Goal: Task Accomplishment & Management: Use online tool/utility

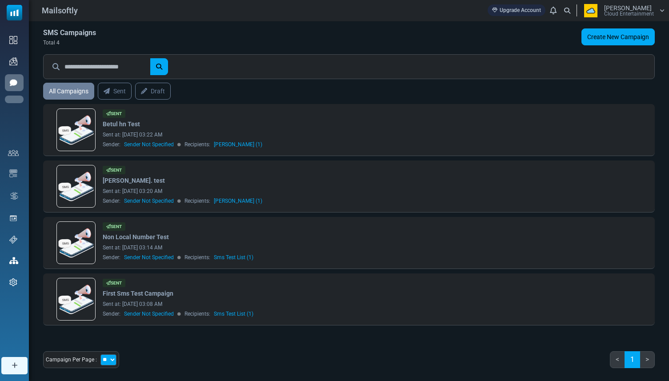
scroll to position [13, 0]
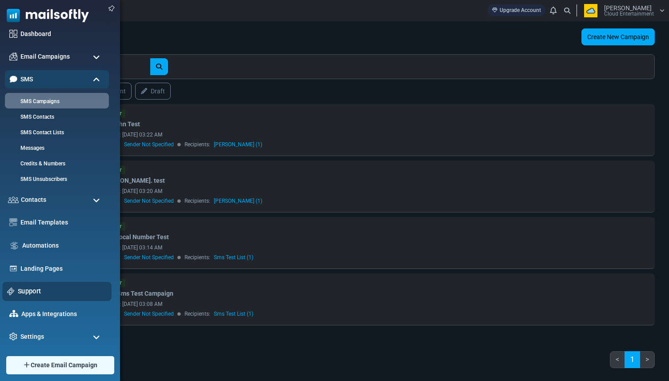
click at [36, 295] on link "Support" at bounding box center [62, 291] width 89 height 10
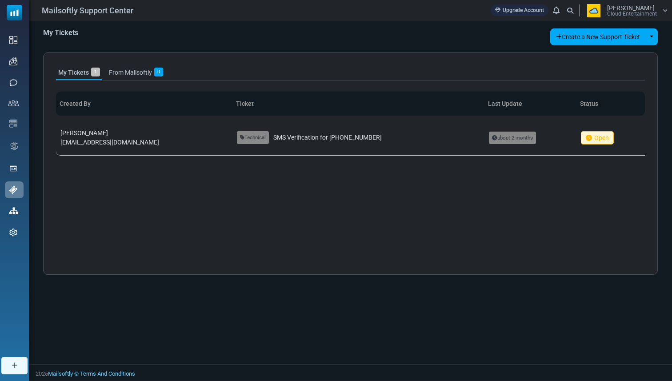
click at [643, 16] on span "Cloud Entertainment" at bounding box center [632, 13] width 50 height 5
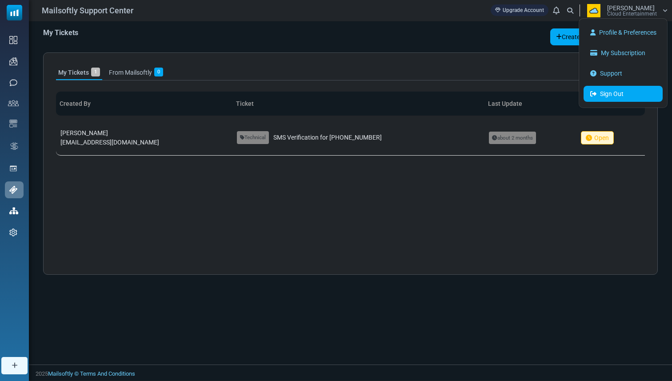
click at [595, 98] on link "Sign Out" at bounding box center [623, 94] width 79 height 16
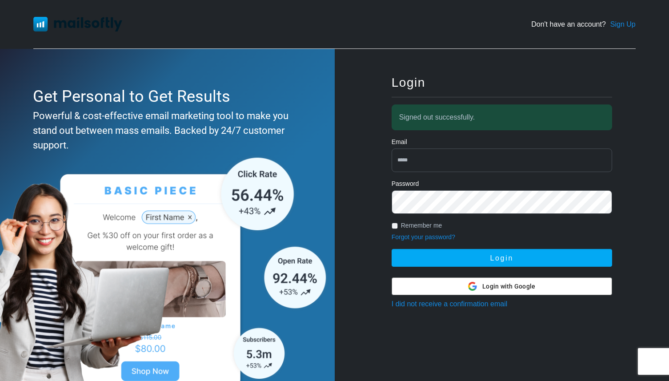
click at [486, 154] on input "email" at bounding box center [502, 160] width 221 height 24
type input "**********"
click at [392, 249] on button "Login" at bounding box center [502, 258] width 221 height 18
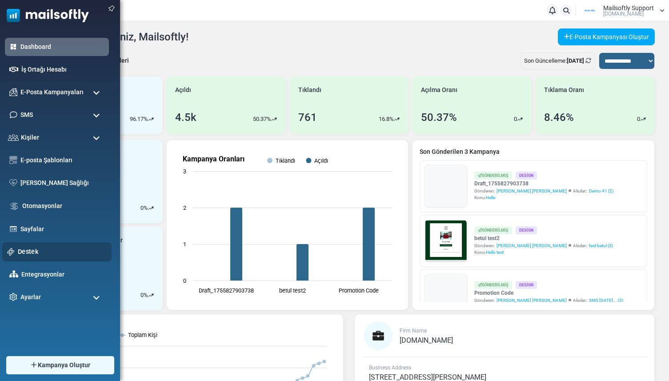
click at [18, 248] on link "Destek" at bounding box center [62, 252] width 89 height 10
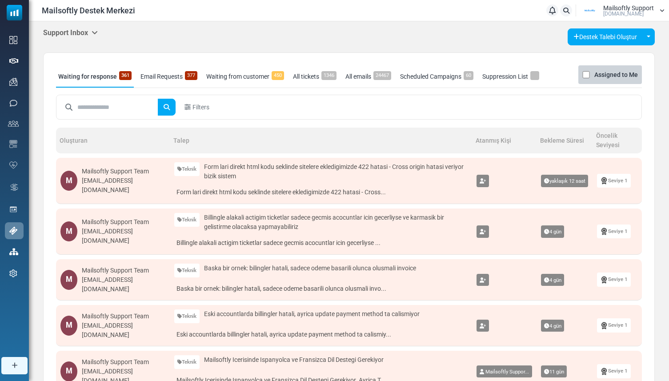
click at [88, 36] on h5 "Support Inbox" at bounding box center [70, 32] width 55 height 8
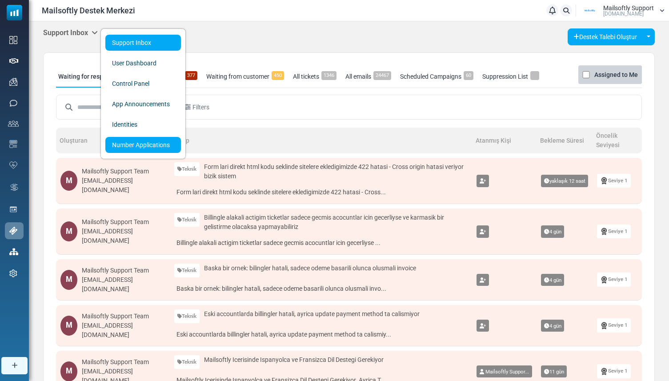
click at [120, 139] on link "Number Applications" at bounding box center [143, 145] width 76 height 16
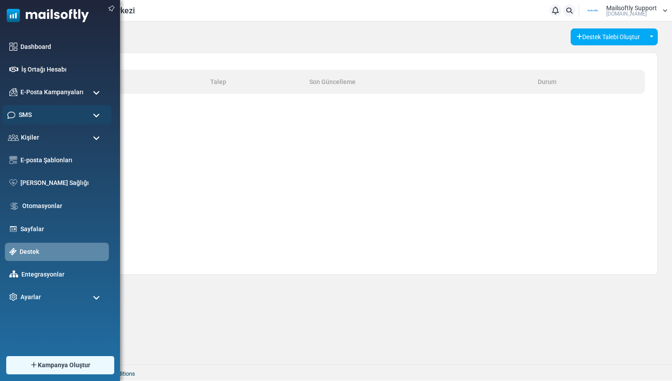
click at [27, 113] on span "SMS" at bounding box center [25, 115] width 13 height 10
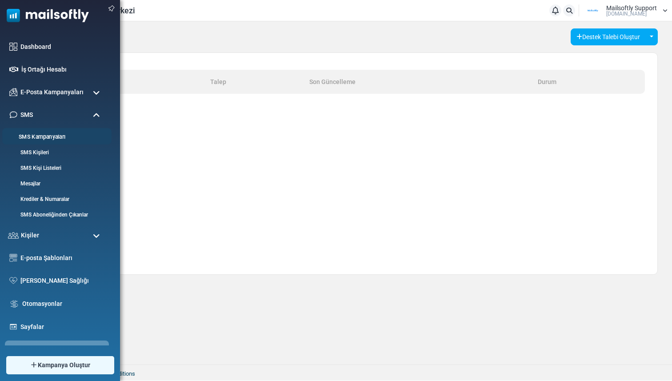
click at [33, 137] on link "SMS Kampanyaları" at bounding box center [55, 137] width 107 height 8
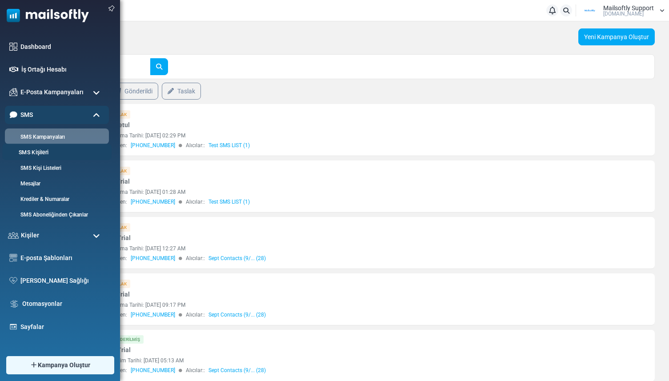
click at [50, 152] on link "SMS Kişileri" at bounding box center [55, 152] width 107 height 8
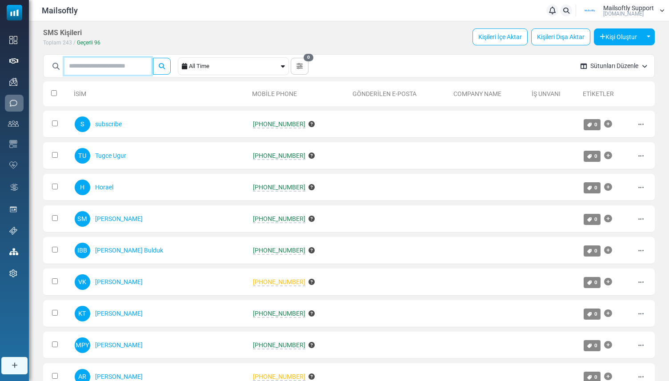
click at [138, 68] on input "text" at bounding box center [107, 66] width 87 height 17
type input "*****"
click at [153, 58] on button "submit" at bounding box center [162, 66] width 18 height 17
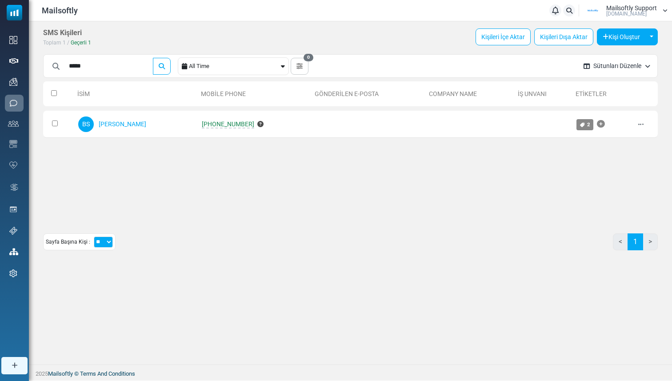
click at [130, 141] on table "İsim Mobile Phone Gönderilen E-Posta Company Name İş Unvanı Etiketler 0 Selecte…" at bounding box center [350, 109] width 615 height 65
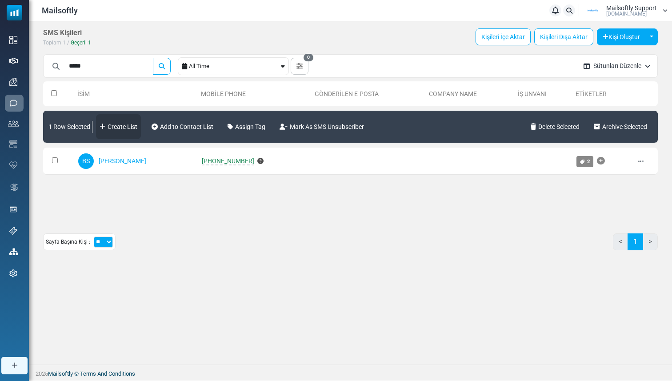
click at [136, 124] on link "Create List" at bounding box center [118, 126] width 45 height 25
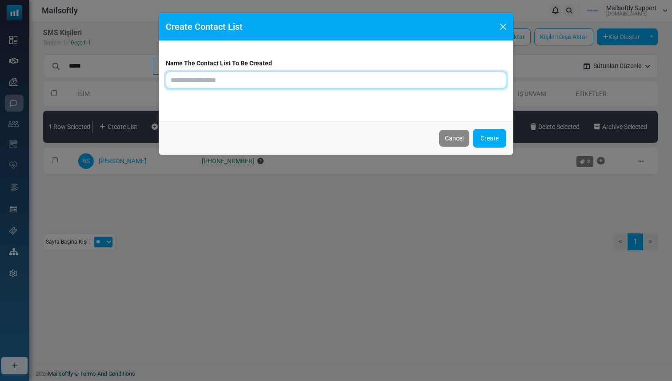
click at [210, 84] on input "text" at bounding box center [336, 80] width 341 height 17
type input "**********"
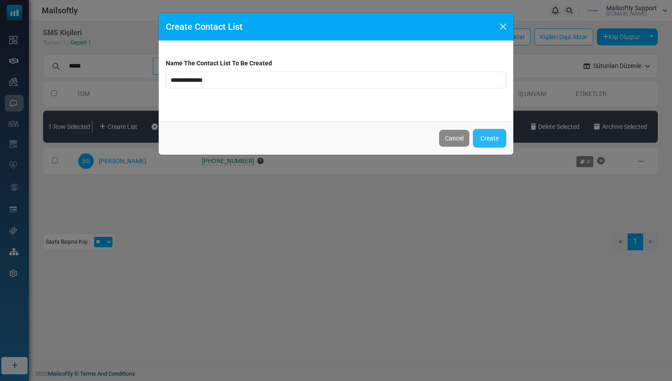
click at [493, 134] on button "Create" at bounding box center [489, 138] width 33 height 19
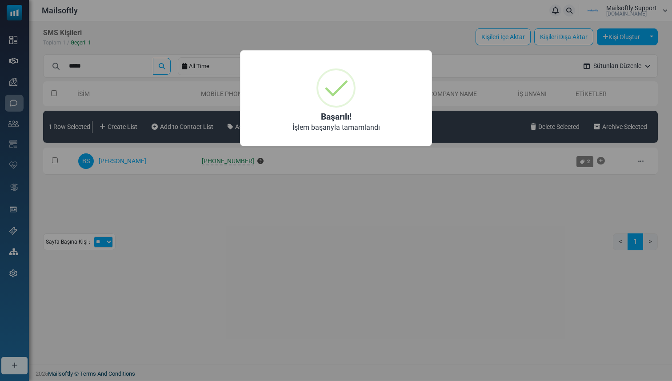
click at [312, 175] on div "× Başarılı! İşlem başarıyla tamamlandı OK No Cancel" at bounding box center [336, 190] width 672 height 381
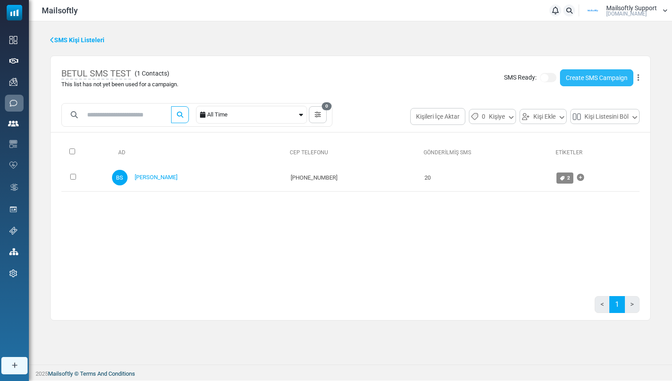
click at [584, 82] on link "Create SMS Campaign" at bounding box center [596, 77] width 73 height 17
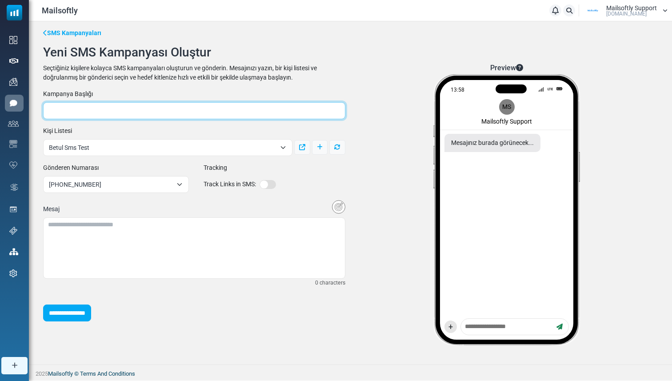
click at [180, 112] on input "text" at bounding box center [194, 110] width 302 height 17
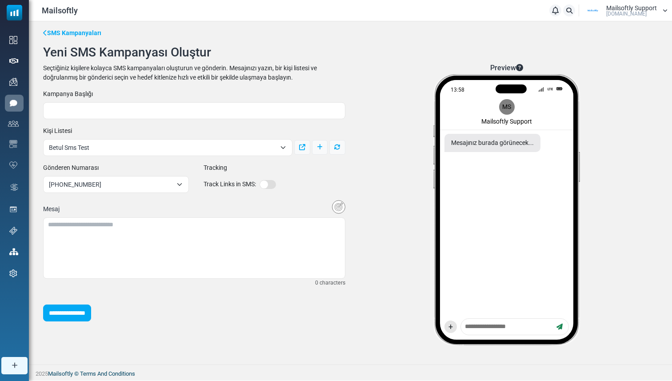
click at [197, 97] on div "Kampanya Başlığı" at bounding box center [194, 104] width 313 height 30
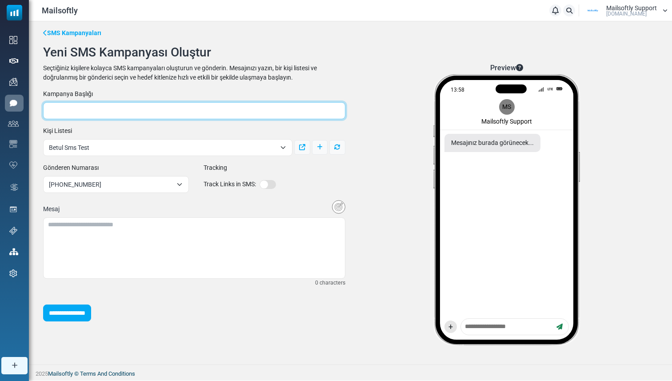
click at [188, 110] on input "text" at bounding box center [194, 110] width 302 height 17
type input "****"
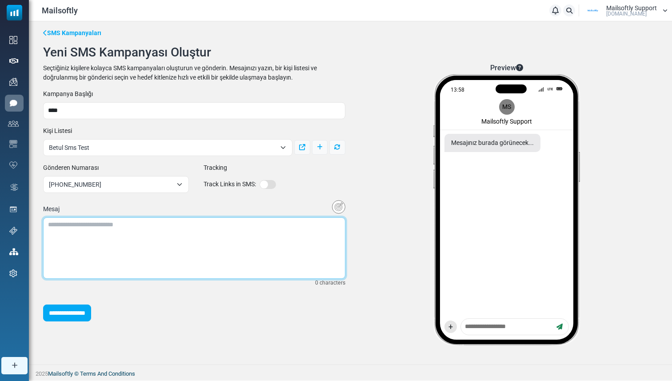
click at [112, 224] on textarea at bounding box center [194, 247] width 302 height 61
click at [212, 247] on textarea at bounding box center [194, 247] width 302 height 61
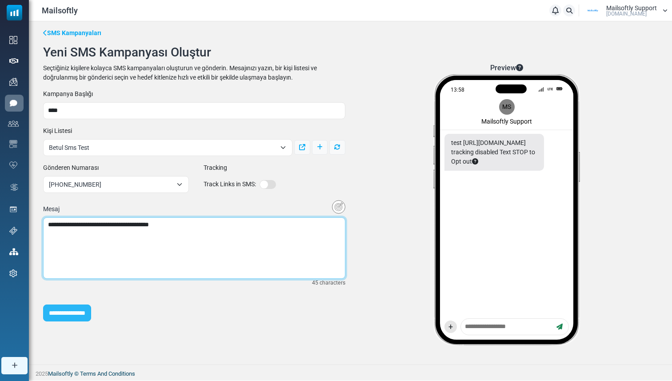
type textarea "**********"
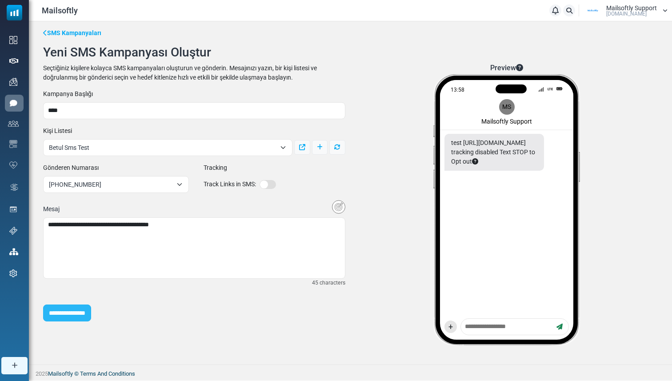
click at [91, 311] on input "**********" at bounding box center [67, 313] width 48 height 17
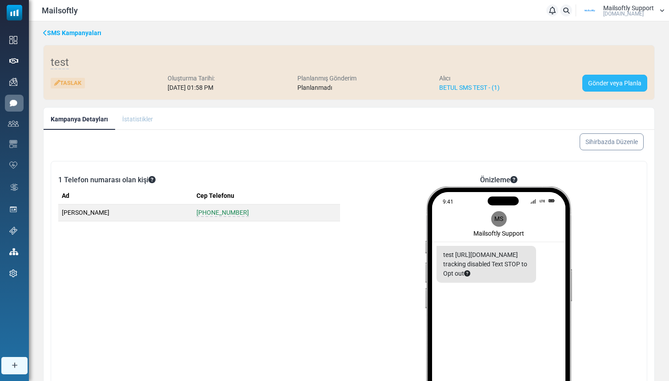
click at [597, 81] on link "Gönder veya Planla" at bounding box center [614, 83] width 65 height 17
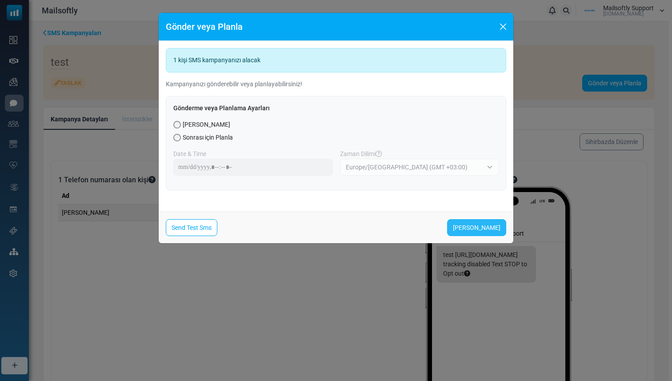
click at [475, 228] on link "Şimdi Gönder" at bounding box center [476, 227] width 59 height 17
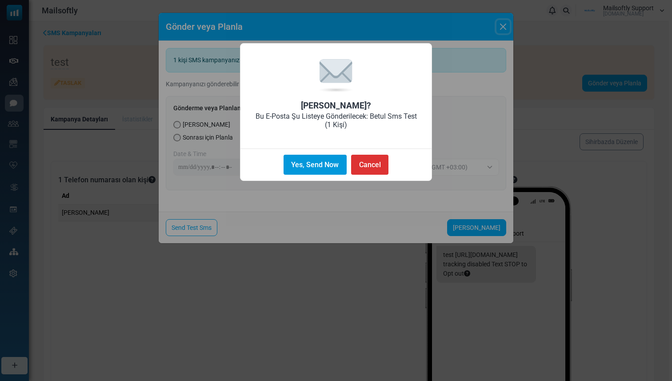
click at [321, 168] on button "Yes, Send Now" at bounding box center [315, 165] width 63 height 20
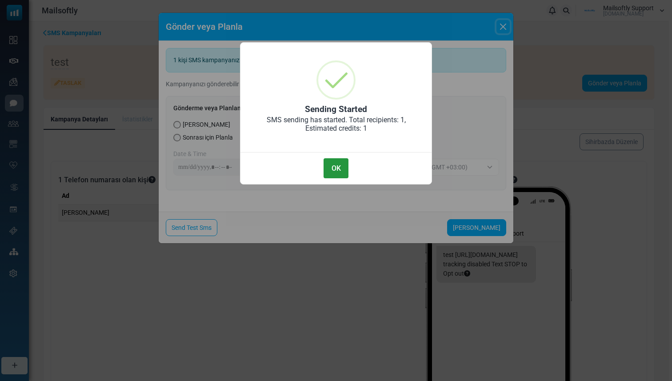
click at [333, 164] on button "OK" at bounding box center [336, 168] width 25 height 20
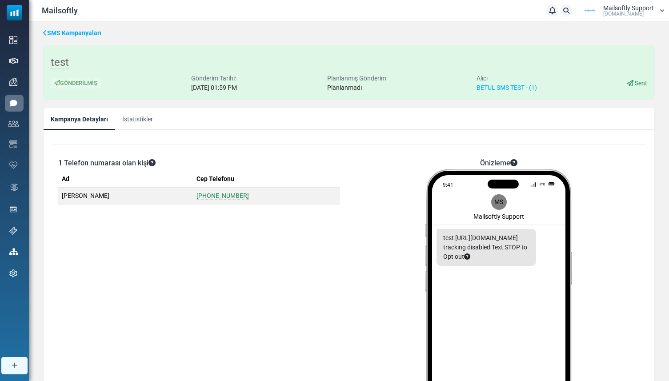
click at [132, 116] on link "İstatistikler" at bounding box center [137, 119] width 45 height 22
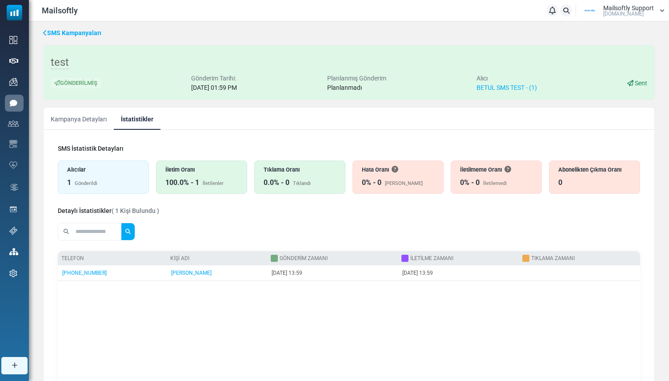
click at [80, 28] on link "SMS Kampanyaları" at bounding box center [72, 32] width 58 height 9
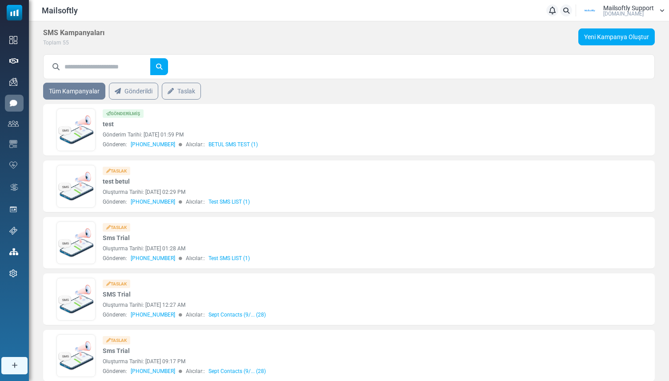
click at [594, 46] on div "SMS Kampanyaları Toplam 55 Yeni Kampanya Oluştur" at bounding box center [349, 37] width 612 height 19
click at [594, 42] on link "Yeni Kampanya Oluştur" at bounding box center [616, 36] width 76 height 17
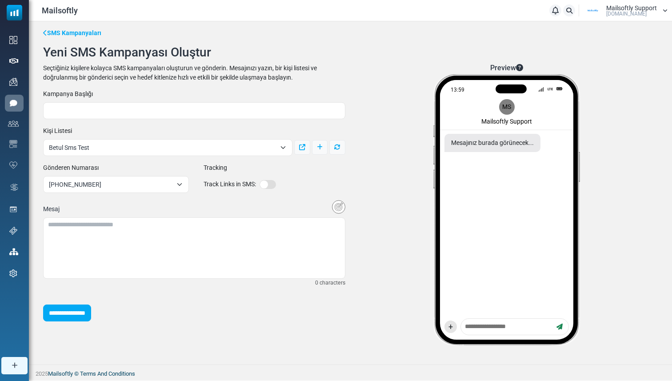
click at [156, 119] on div "**********" at bounding box center [194, 205] width 313 height 232
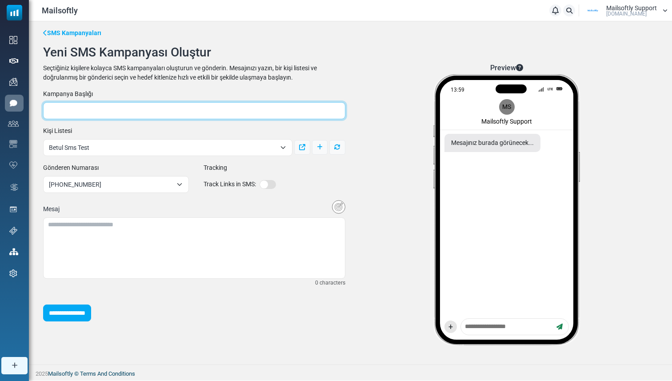
click at [156, 112] on input "text" at bounding box center [194, 110] width 302 height 17
type input "******"
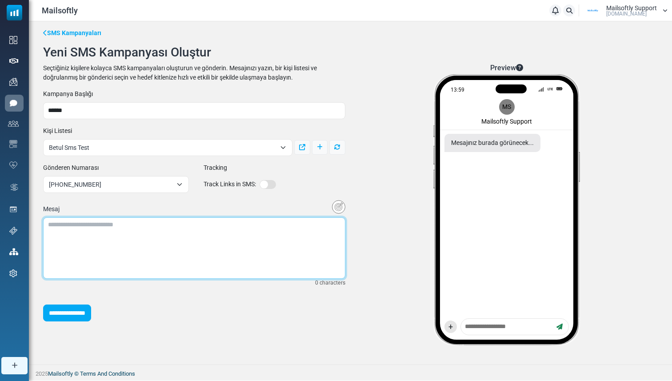
click at [197, 225] on textarea at bounding box center [194, 247] width 302 height 61
type textarea "*"
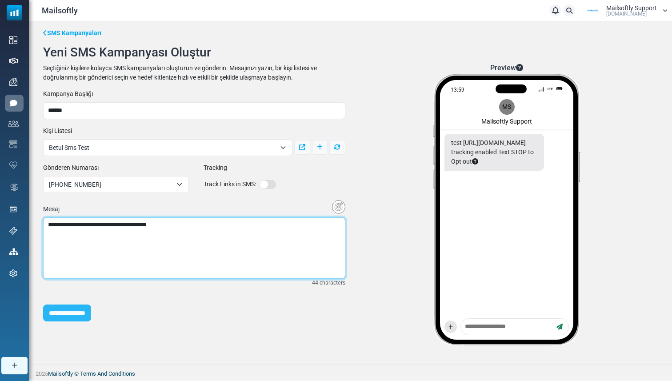
type textarea "**********"
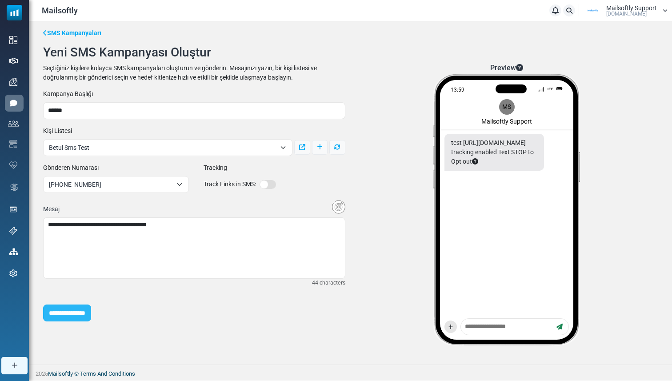
click at [91, 316] on input "**********" at bounding box center [67, 313] width 48 height 17
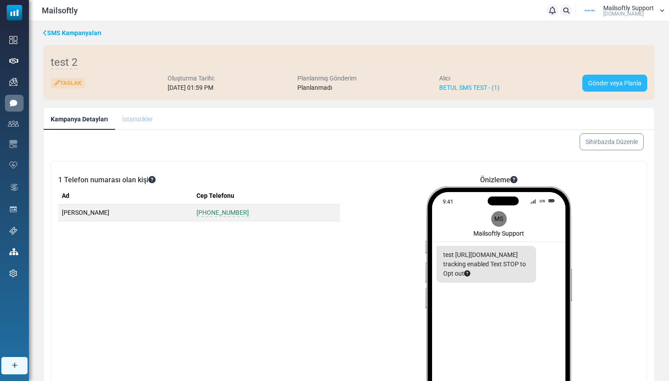
click at [597, 79] on link "Gönder veya Planla" at bounding box center [614, 83] width 65 height 17
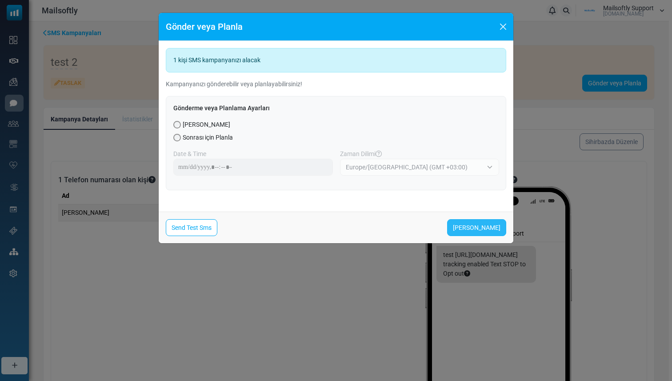
click at [481, 232] on link "[PERSON_NAME]" at bounding box center [476, 227] width 59 height 17
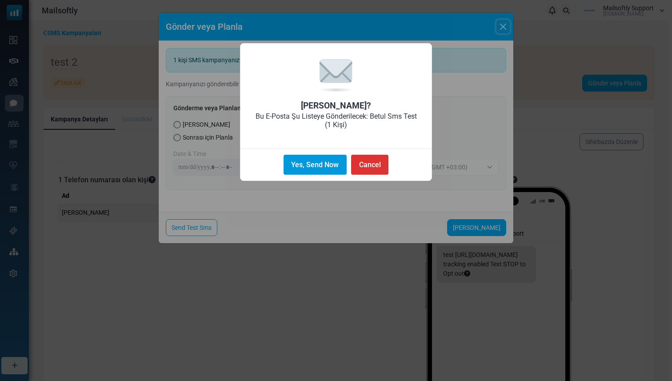
click at [329, 166] on button "Yes, Send Now" at bounding box center [315, 165] width 63 height 20
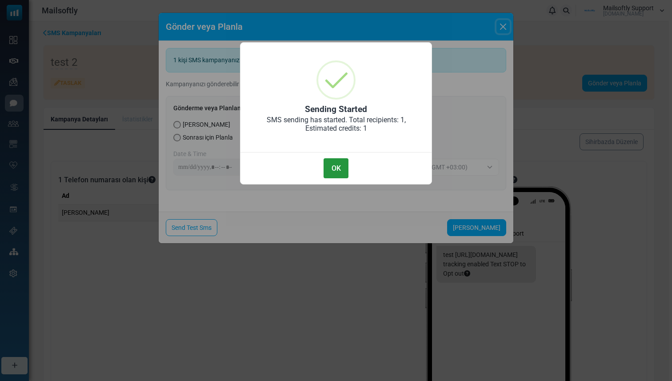
click at [328, 172] on button "OK" at bounding box center [336, 168] width 25 height 20
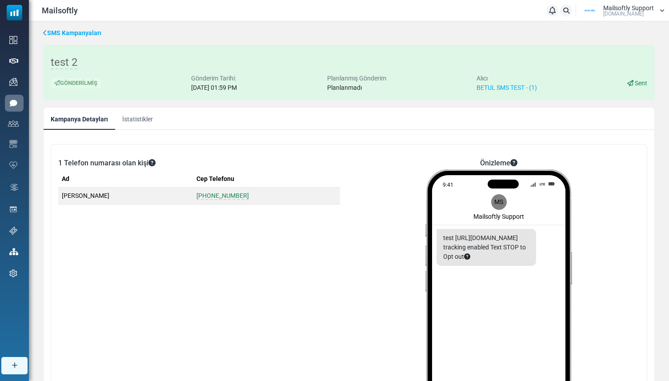
click at [119, 158] on div "1 Telefon numarası [PERSON_NAME] kişi Ad Cep Telefonu Betul Sariteke [PHONE_NUM…" at bounding box center [199, 312] width 289 height 320
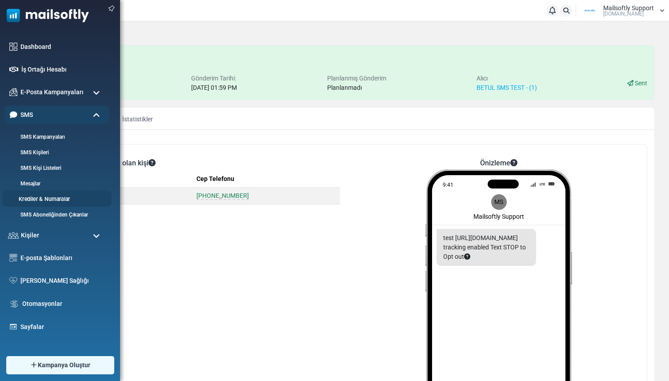
click at [32, 197] on link "Krediler & Numaralar" at bounding box center [55, 199] width 107 height 8
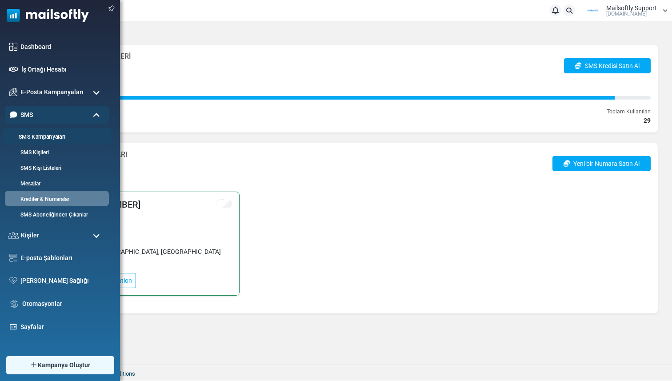
click at [40, 136] on link "SMS Kampanyaları" at bounding box center [55, 137] width 107 height 8
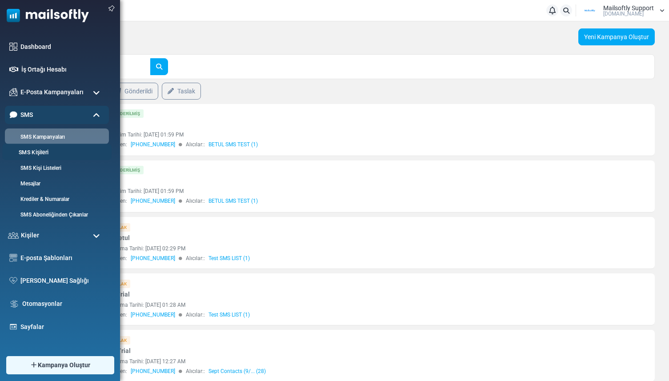
click at [39, 152] on link "SMS Kişileri" at bounding box center [55, 152] width 107 height 8
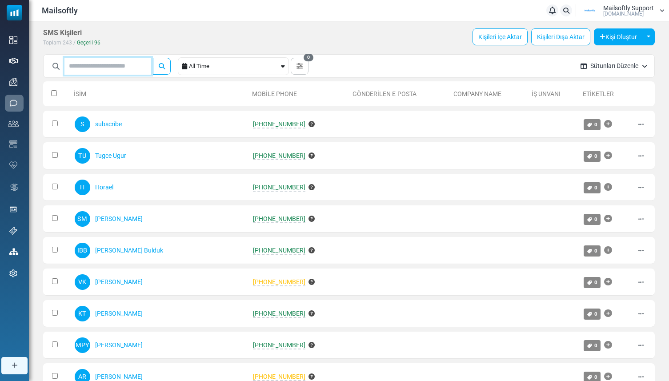
click at [94, 64] on input "text" at bounding box center [107, 66] width 87 height 17
type input "*****"
click at [153, 58] on button "submit" at bounding box center [162, 66] width 18 height 17
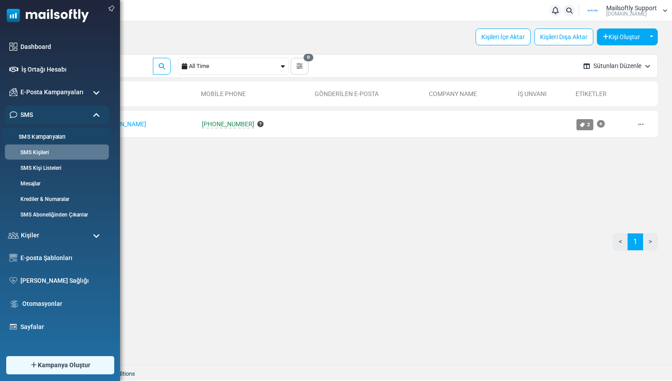
click at [38, 140] on link "SMS Kampanyaları" at bounding box center [55, 137] width 107 height 8
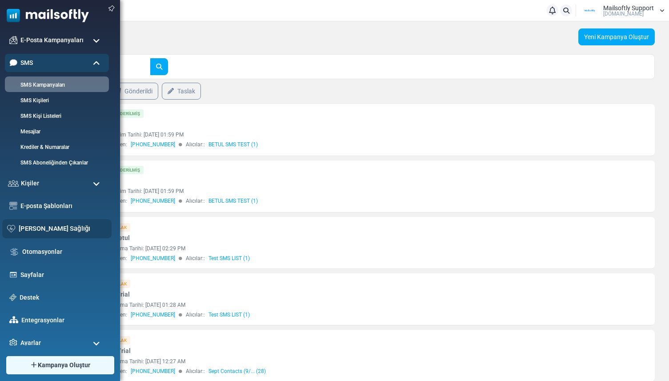
scroll to position [58, 0]
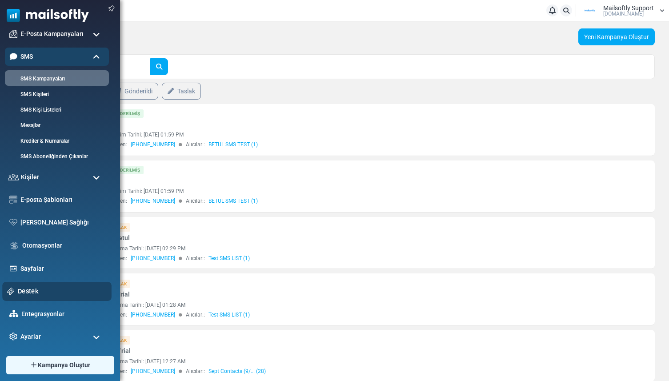
click at [32, 289] on link "Destek" at bounding box center [62, 291] width 89 height 10
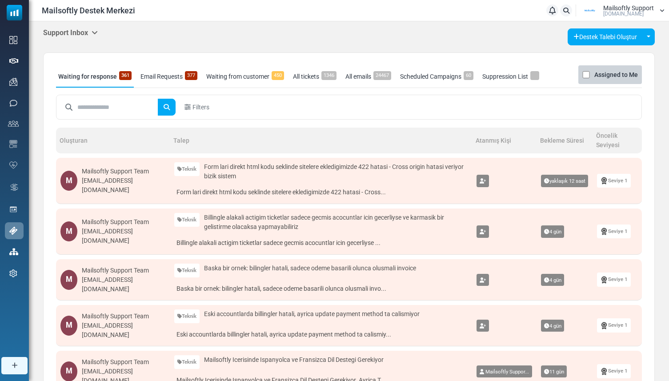
click at [62, 32] on h5 "Support Inbox" at bounding box center [70, 32] width 55 height 8
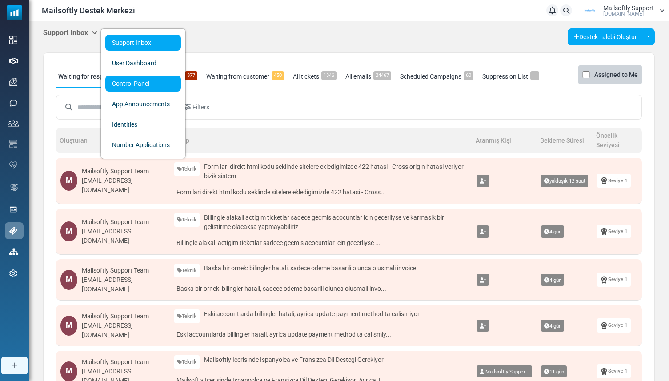
click at [133, 83] on link "Control Panel" at bounding box center [143, 84] width 76 height 16
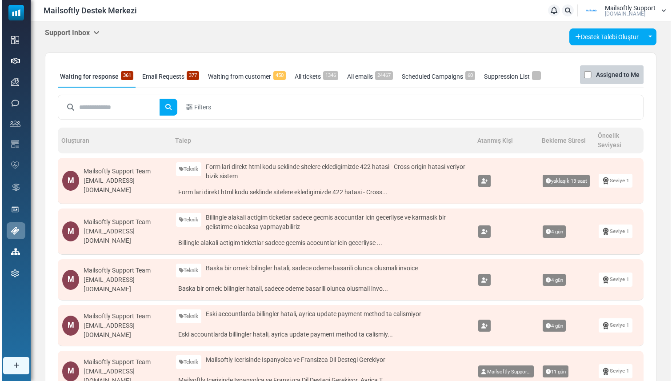
scroll to position [17, 0]
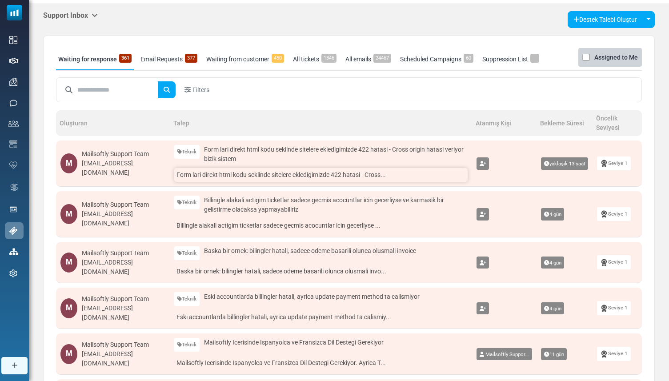
click at [263, 170] on link "Form lari direkt html kodu seklinde sitelere ekledigimizde 422 hatasi - Cross..." at bounding box center [320, 175] width 293 height 14
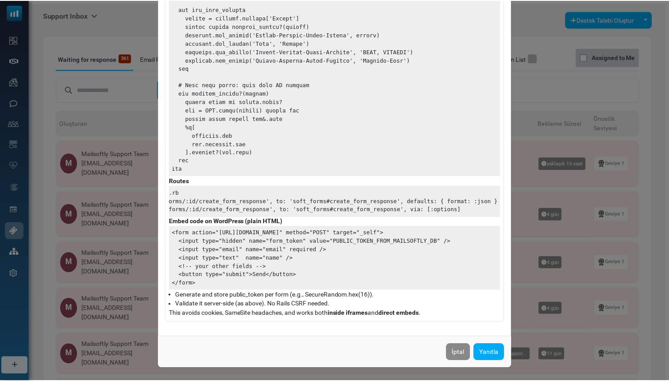
scroll to position [0, 0]
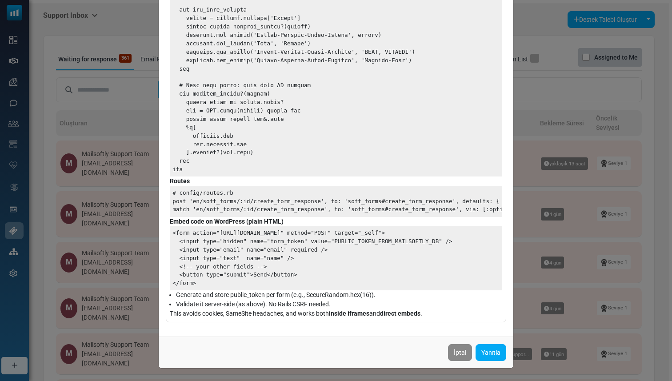
click at [144, 204] on div "Form lari direkt html kodu seklinde sitelere ekledigimizde 422 hatasi - Cross o…" at bounding box center [336, 190] width 672 height 381
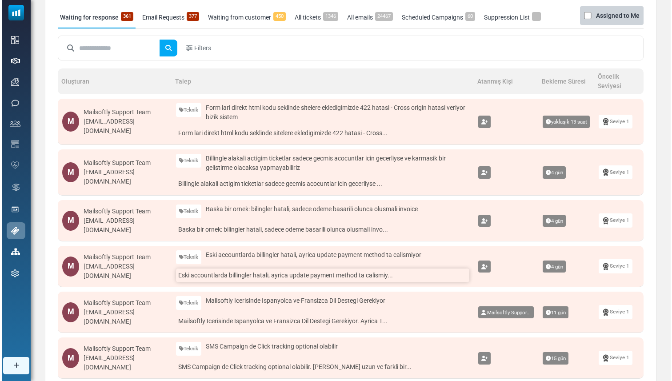
scroll to position [40, 0]
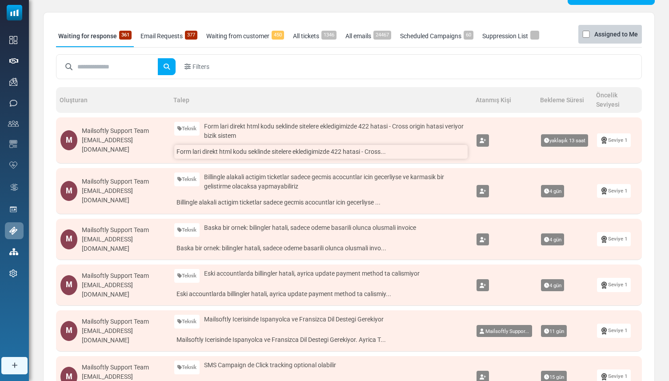
click at [264, 154] on link "Form lari direkt html kodu seklinde sitelere ekledigimizde 422 hatasi - Cross..." at bounding box center [320, 152] width 293 height 14
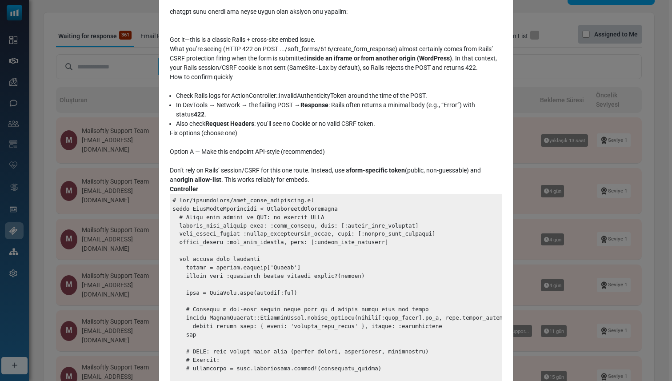
scroll to position [0, 0]
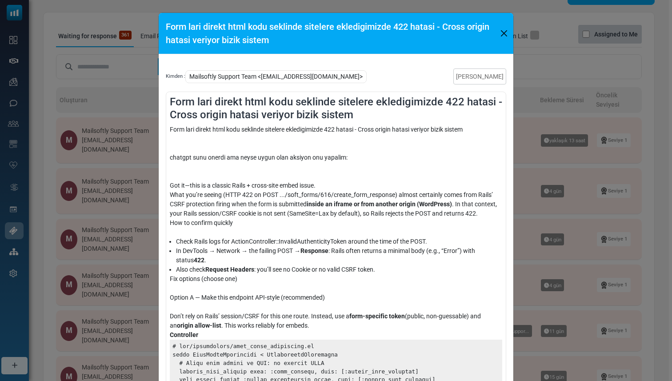
click at [145, 96] on div "Form lari direkt html kodu seklinde sitelere ekledigimizde 422 hatasi - Cross o…" at bounding box center [336, 190] width 672 height 381
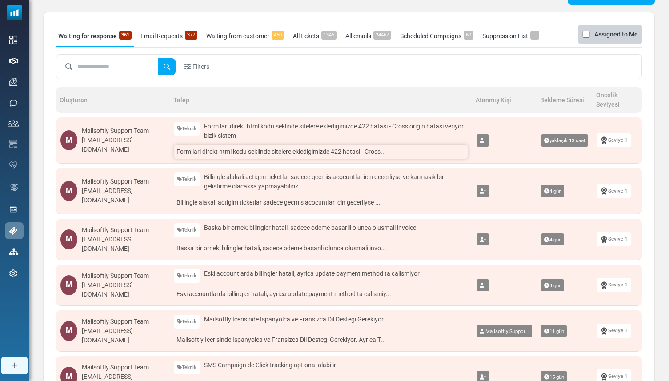
click at [254, 151] on link "Form lari direkt html kodu seklinde sitelere ekledigimizde 422 hatasi - Cross..." at bounding box center [320, 152] width 293 height 14
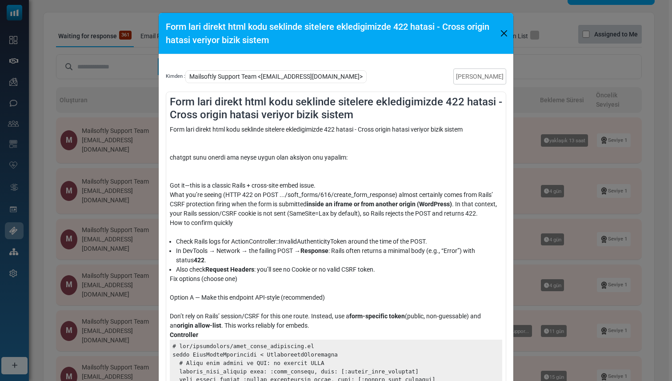
click at [155, 155] on div "Form lari direkt html kodu seklinde sitelere ekledigimizde 422 hatasi - Cross o…" at bounding box center [336, 190] width 672 height 381
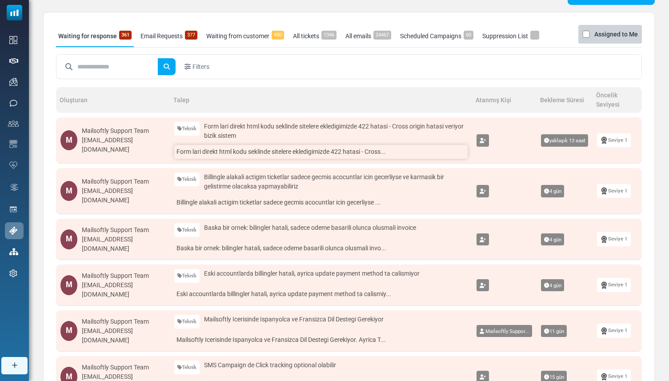
click at [199, 150] on link "Form lari direkt html kodu seklinde sitelere ekledigimizde 422 hatasi - Cross..." at bounding box center [320, 152] width 293 height 14
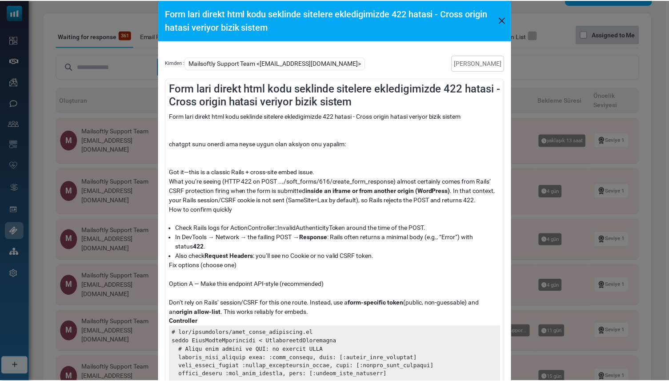
scroll to position [22, 0]
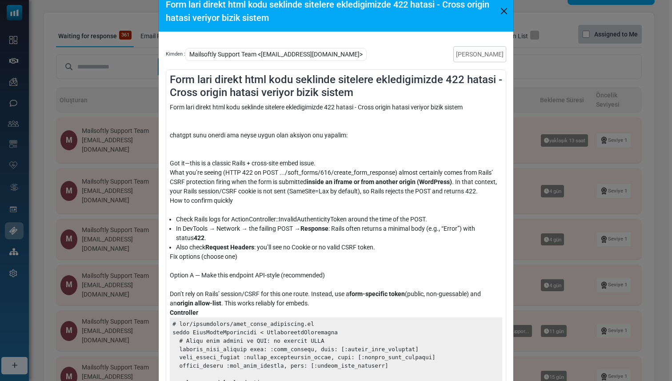
click at [143, 167] on div "Form lari direkt html kodu seklinde sitelere ekledigimizde 422 hatasi - Cross o…" at bounding box center [336, 190] width 672 height 381
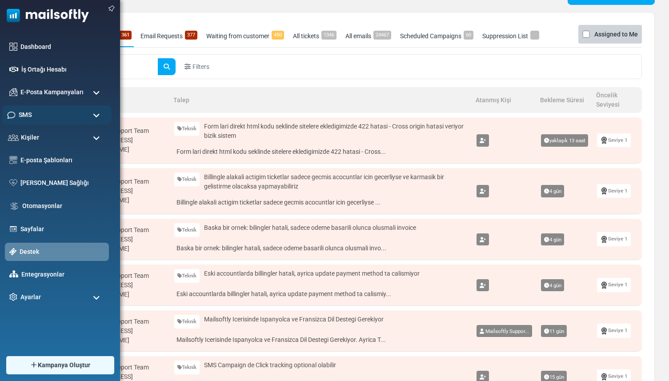
click at [32, 121] on div "SMS" at bounding box center [56, 114] width 109 height 19
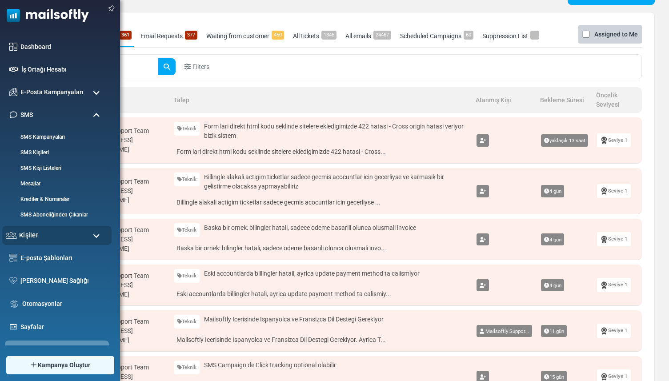
click at [37, 237] on div "Kişiler" at bounding box center [56, 235] width 109 height 19
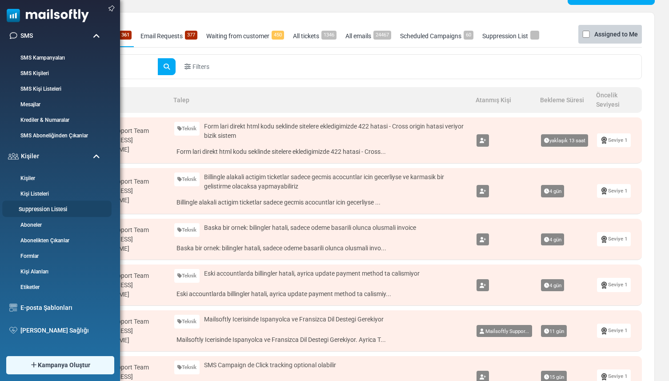
scroll to position [88, 0]
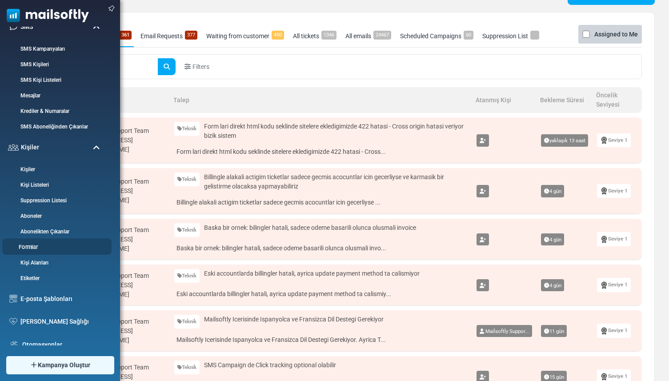
click at [41, 249] on link "Formlar" at bounding box center [55, 247] width 107 height 8
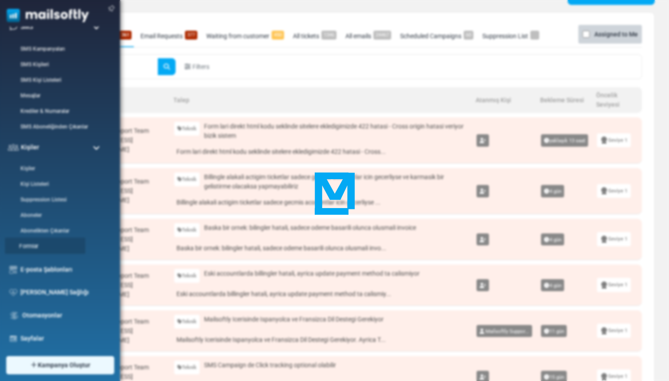
scroll to position [0, 0]
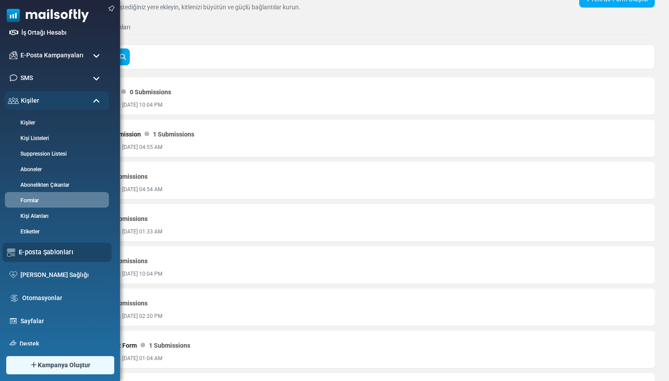
scroll to position [89, 0]
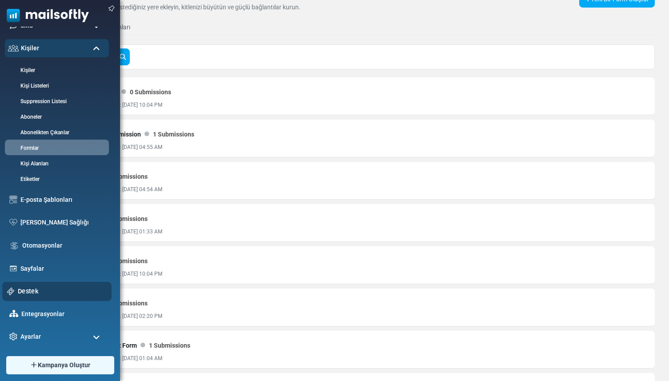
click at [22, 290] on link "Destek" at bounding box center [62, 291] width 89 height 10
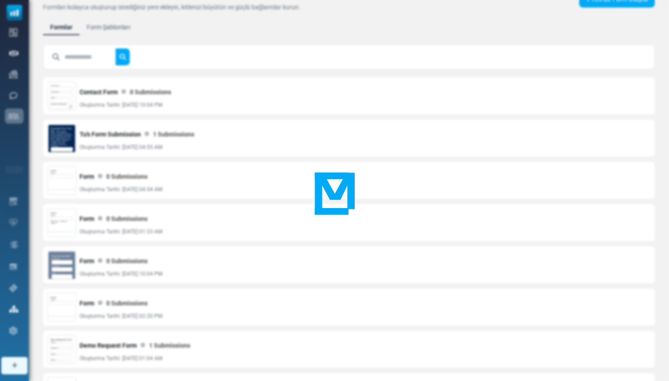
scroll to position [0, 0]
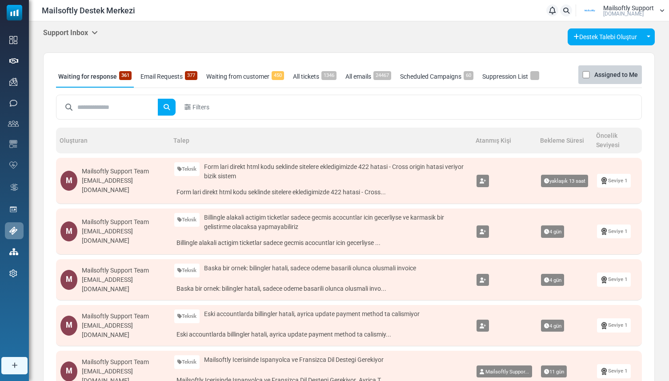
click at [97, 31] on icon at bounding box center [95, 32] width 6 height 7
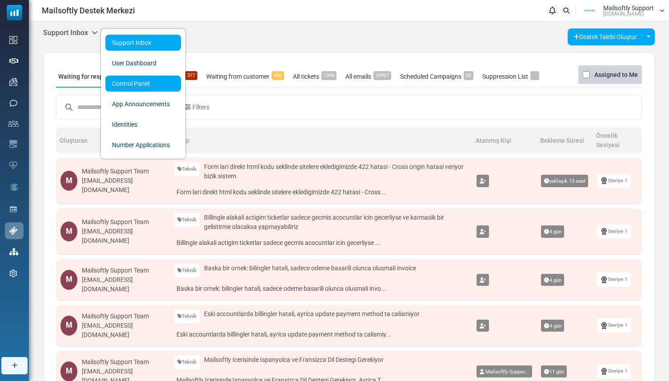
click at [117, 84] on link "Control Panel" at bounding box center [143, 84] width 76 height 16
